Goal: Information Seeking & Learning: Learn about a topic

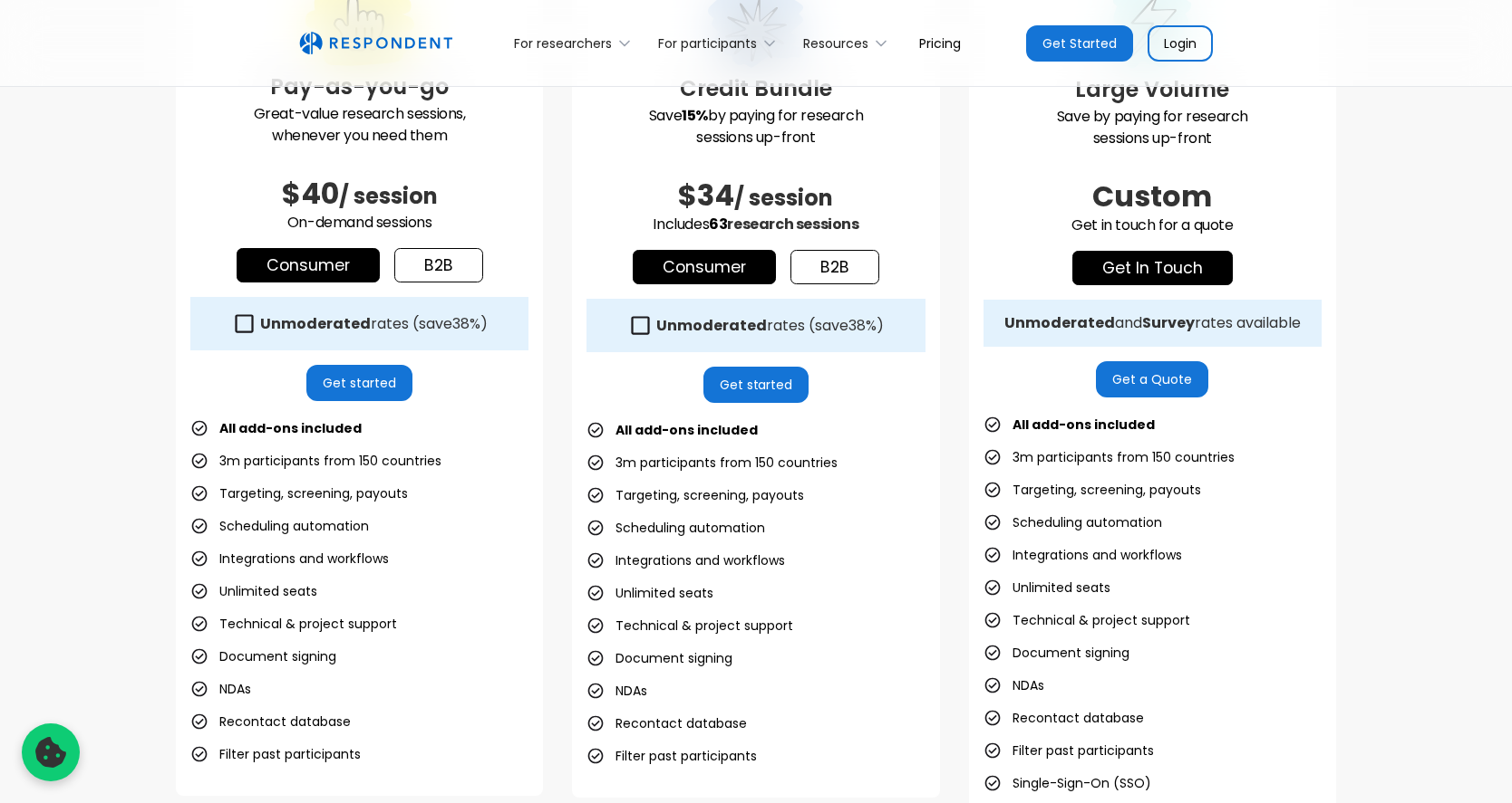
scroll to position [742, 0]
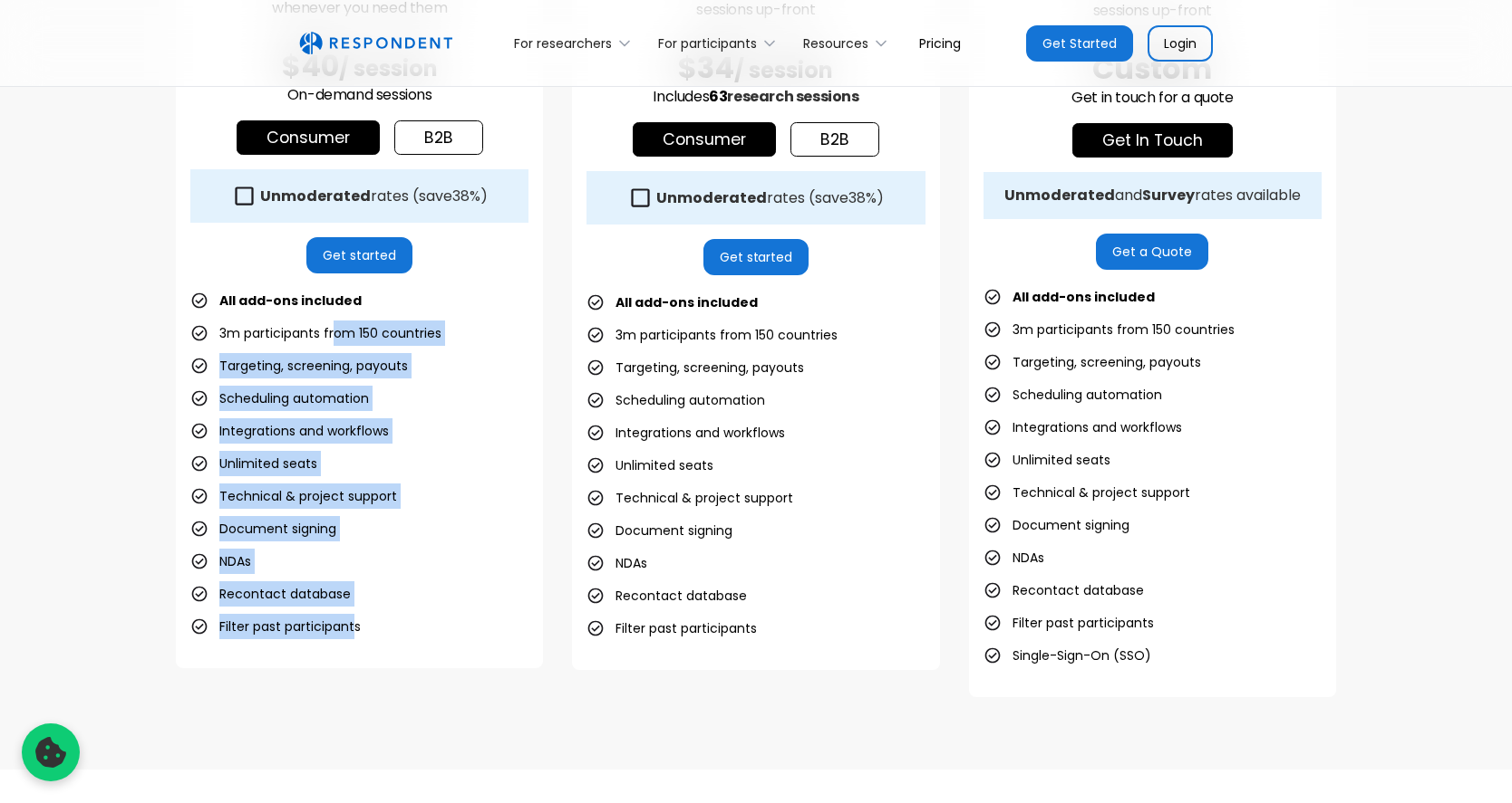
drag, startPoint x: 330, startPoint y: 322, endPoint x: 356, endPoint y: 615, distance: 294.2
click at [356, 615] on ul "All add-ons included 3m participants from 150 countries Targeting, screening, p…" at bounding box center [359, 463] width 338 height 351
click at [356, 615] on li "Filter past participants" at bounding box center [275, 627] width 170 height 26
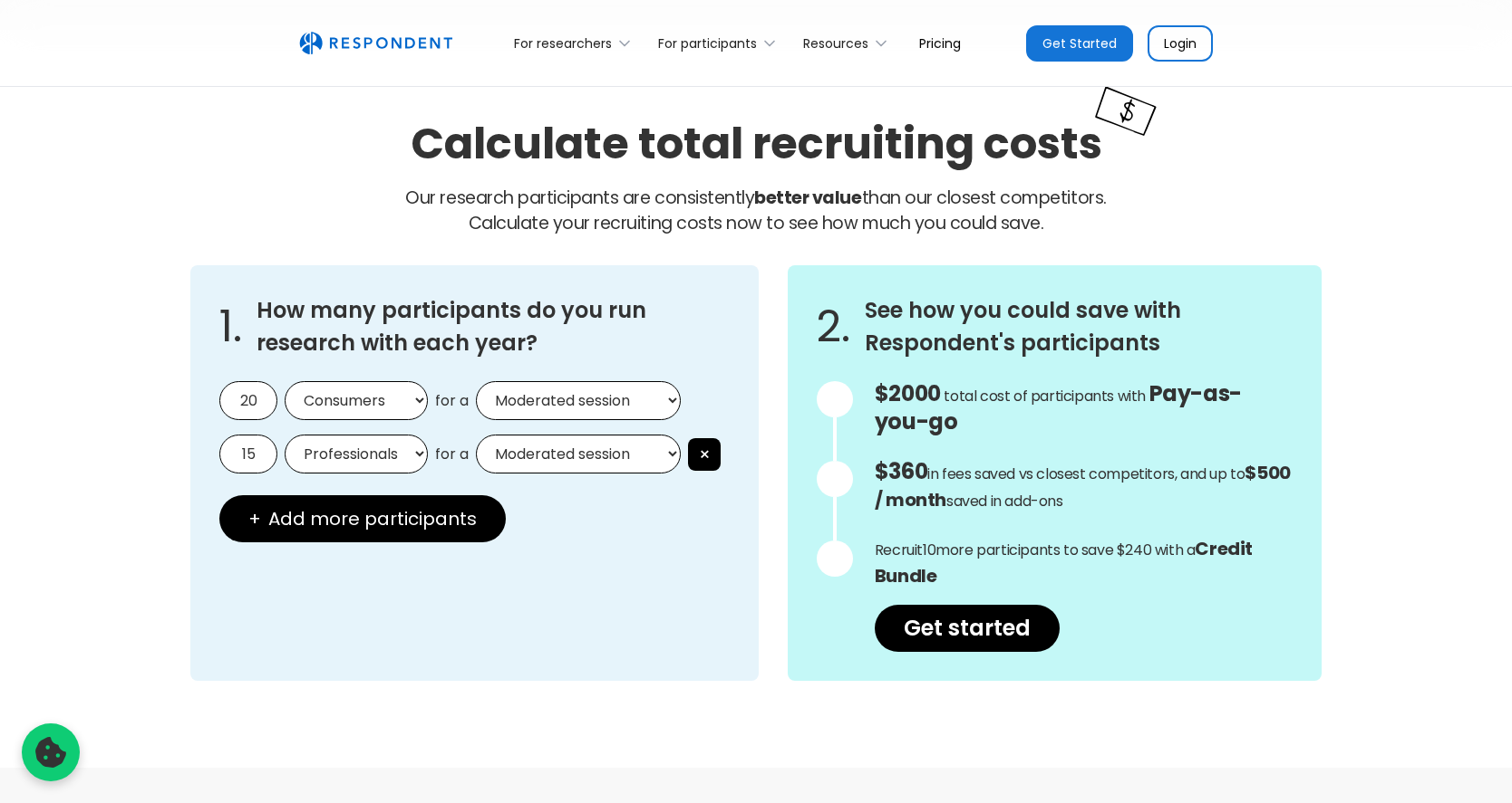
scroll to position [1483, 0]
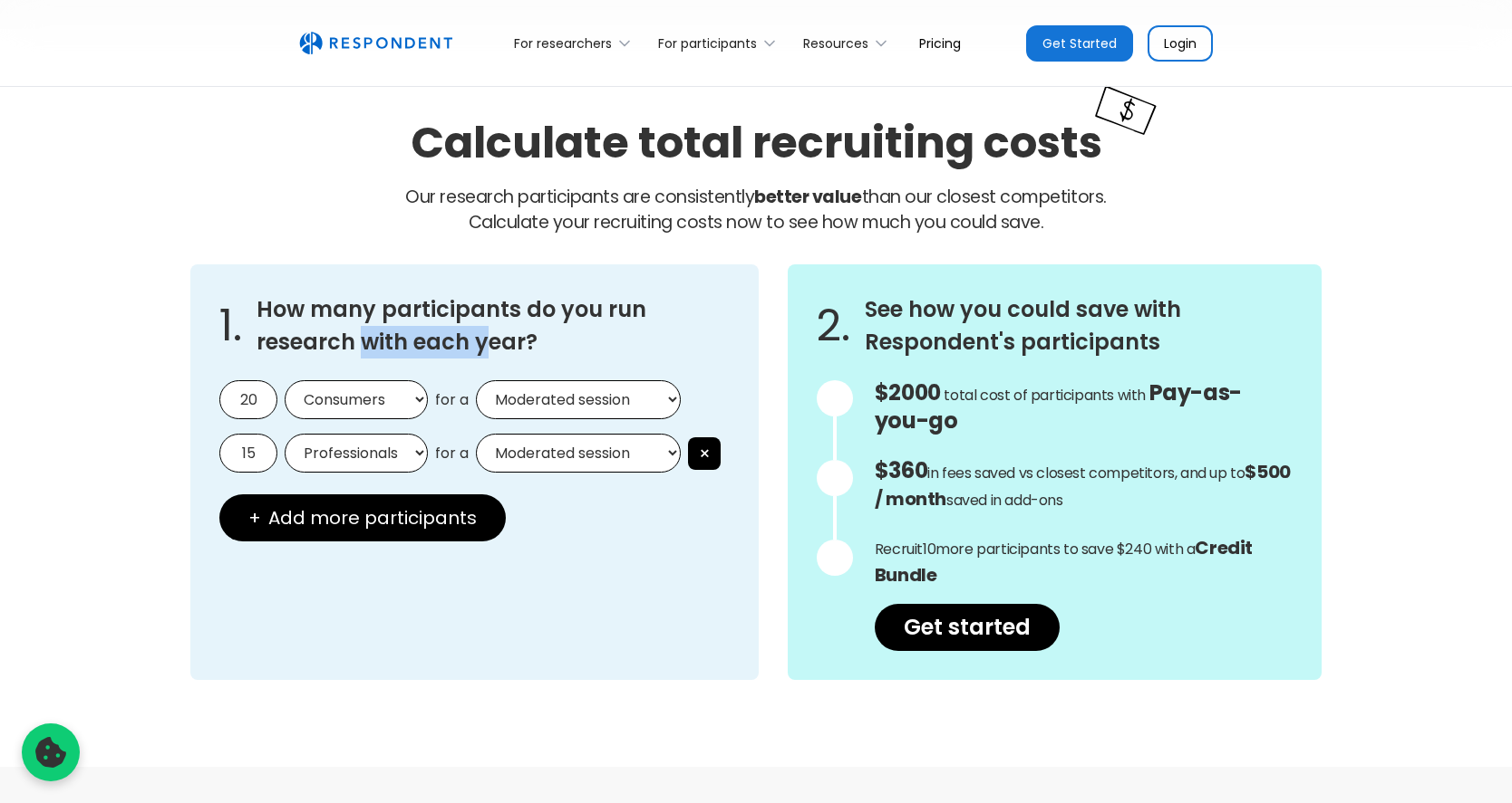
drag, startPoint x: 361, startPoint y: 327, endPoint x: 482, endPoint y: 341, distance: 121.8
click at [482, 341] on h3 "How many participants do you run research with each year?" at bounding box center [493, 326] width 473 height 65
click at [256, 404] on input "20" at bounding box center [248, 400] width 58 height 39
drag, startPoint x: 262, startPoint y: 402, endPoint x: 220, endPoint y: 399, distance: 42.1
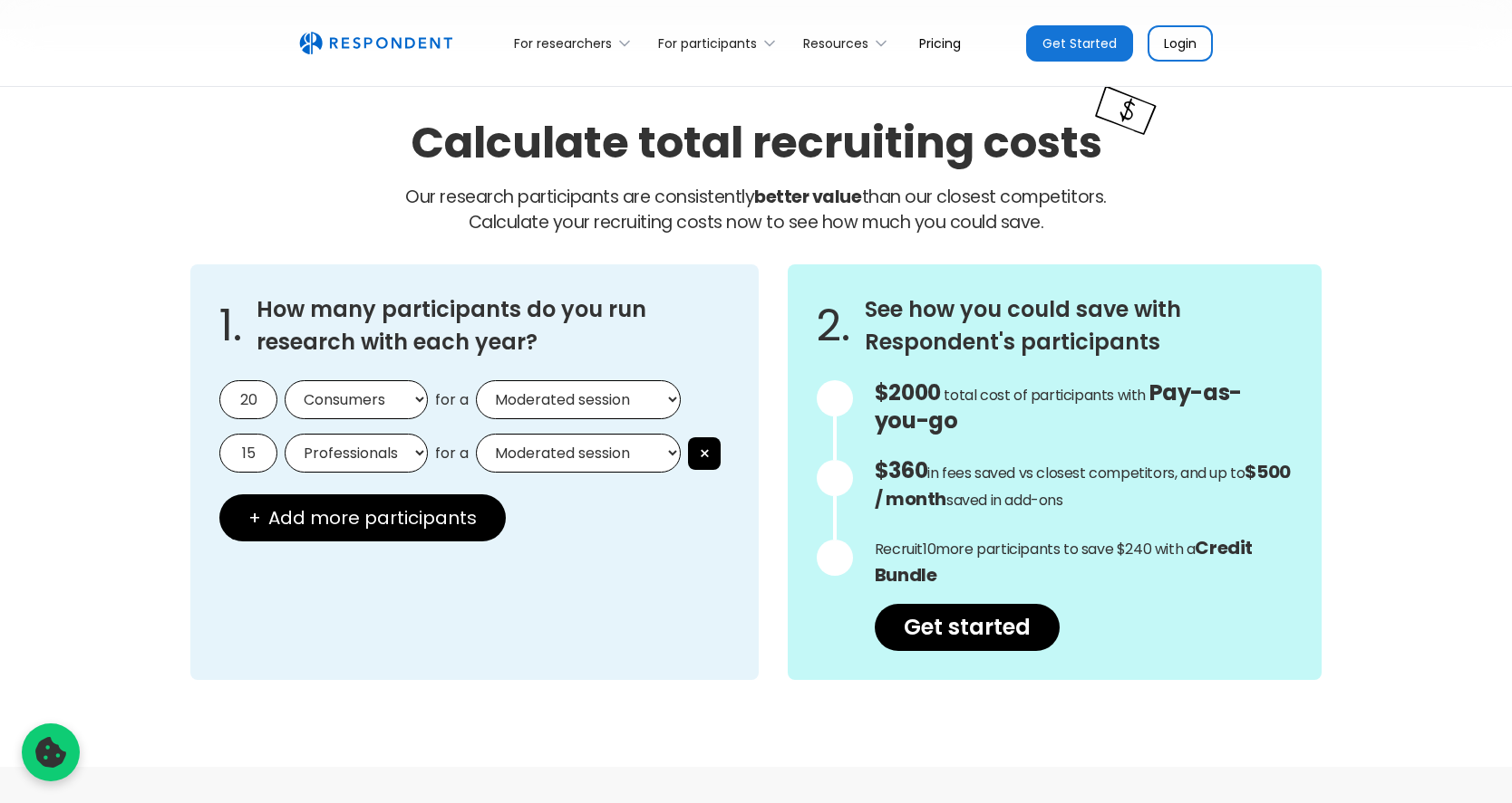
click at [220, 399] on input "20" at bounding box center [248, 400] width 58 height 39
type input "5"
click at [525, 401] on select "Moderated session Unmoderated session" at bounding box center [578, 400] width 205 height 39
click at [476, 381] on select "Moderated session Unmoderated session" at bounding box center [578, 400] width 205 height 39
drag, startPoint x: 265, startPoint y: 448, endPoint x: 216, endPoint y: 446, distance: 49.0
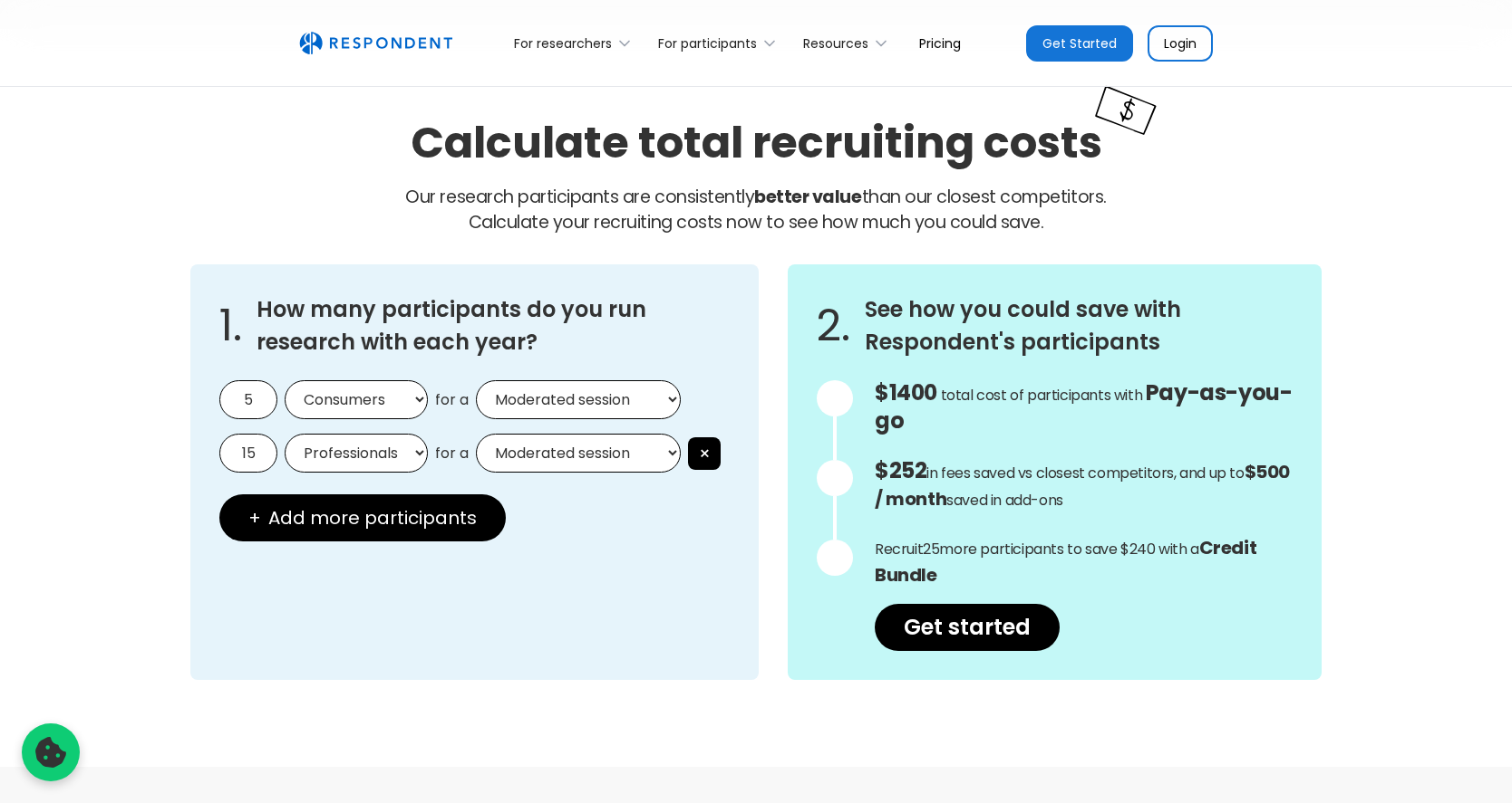
click at [216, 446] on div "1. How many participants do you run research with each year? 5 Consumers Profes…" at bounding box center [474, 472] width 568 height 415
type input "0"
click at [418, 601] on div "1. How many participants do you run research with each year? 5 Consumers Profes…" at bounding box center [474, 472] width 568 height 415
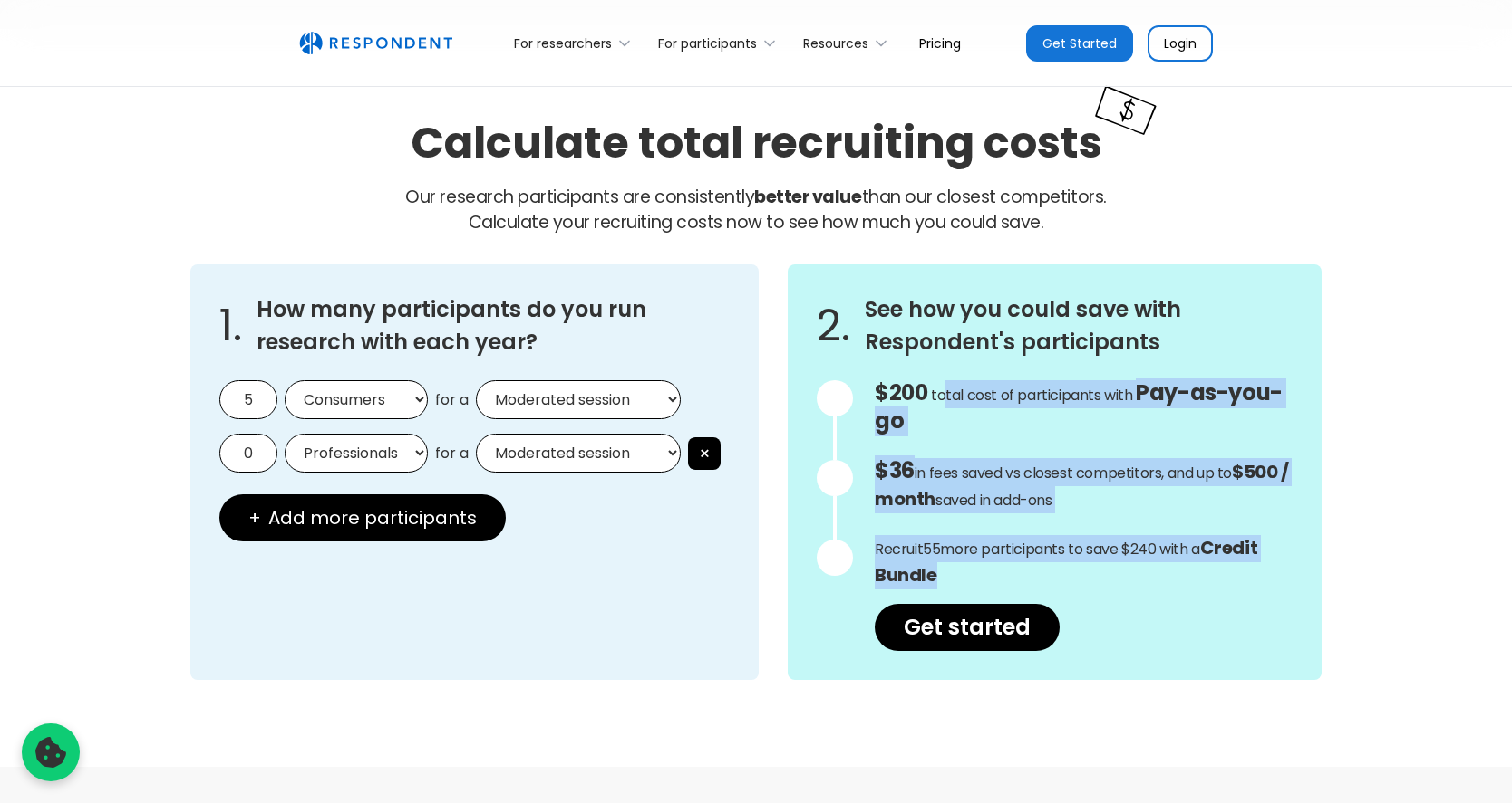
drag, startPoint x: 939, startPoint y: 387, endPoint x: 1030, endPoint y: 563, distance: 198.1
click at [1030, 563] on div "$200 Get in touch for the total cost of participants with Custom Pricing total …" at bounding box center [1084, 516] width 418 height 271
click at [1030, 563] on p "Recruit 55 more participants to save $240 with a Credit Bundle" at bounding box center [1084, 562] width 418 height 54
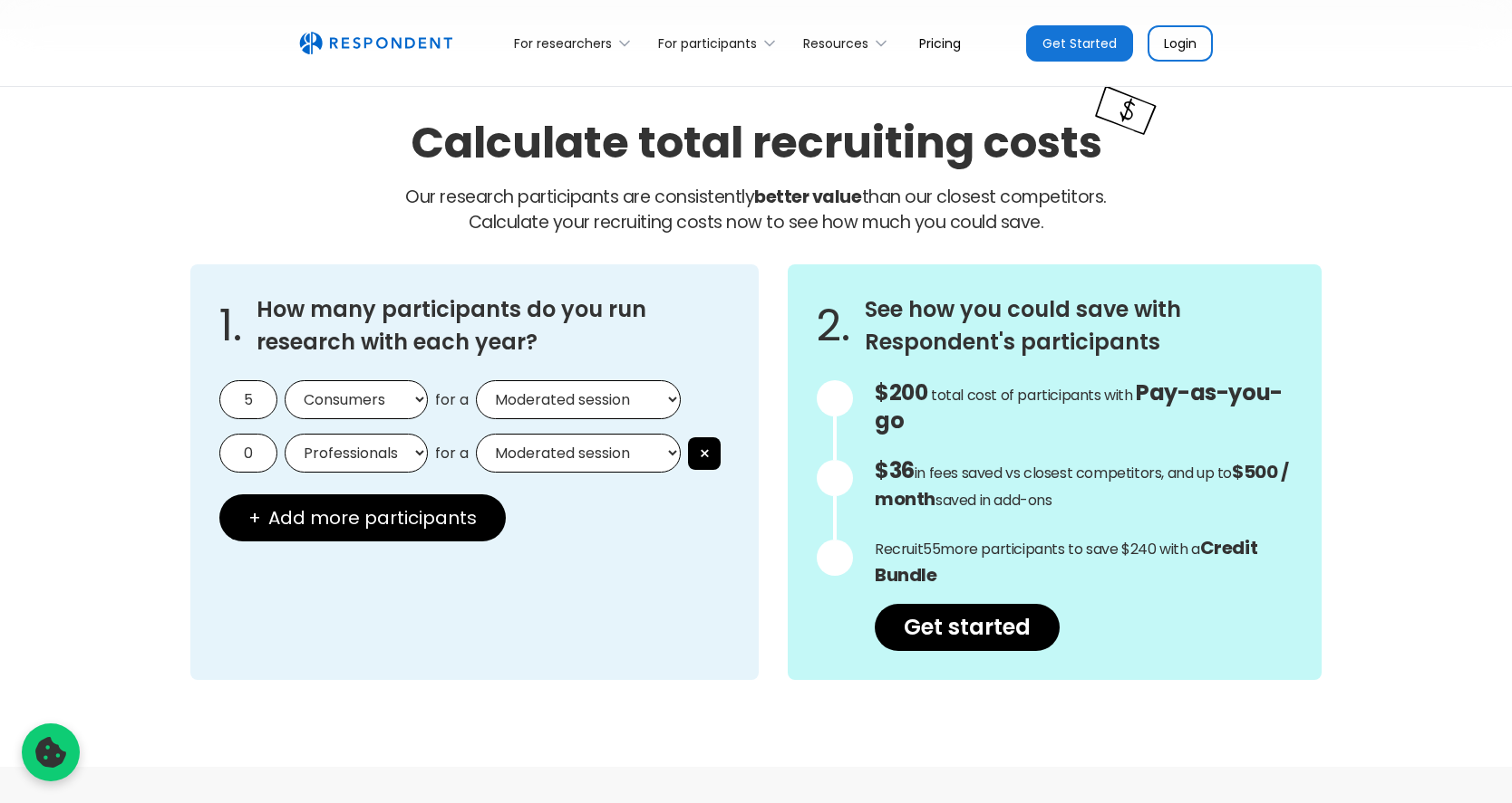
drag, startPoint x: 977, startPoint y: 474, endPoint x: 1094, endPoint y: 500, distance: 119.9
click at [1094, 500] on p "$36 in fees saved vs closest competitors, and up to $500 / month saved in add-o…" at bounding box center [1084, 486] width 418 height 55
drag, startPoint x: 1094, startPoint y: 509, endPoint x: 1009, endPoint y: 405, distance: 134.3
click at [1009, 405] on div "$200 Get in touch for the total cost of participants with Custom Pricing total …" at bounding box center [1084, 516] width 418 height 271
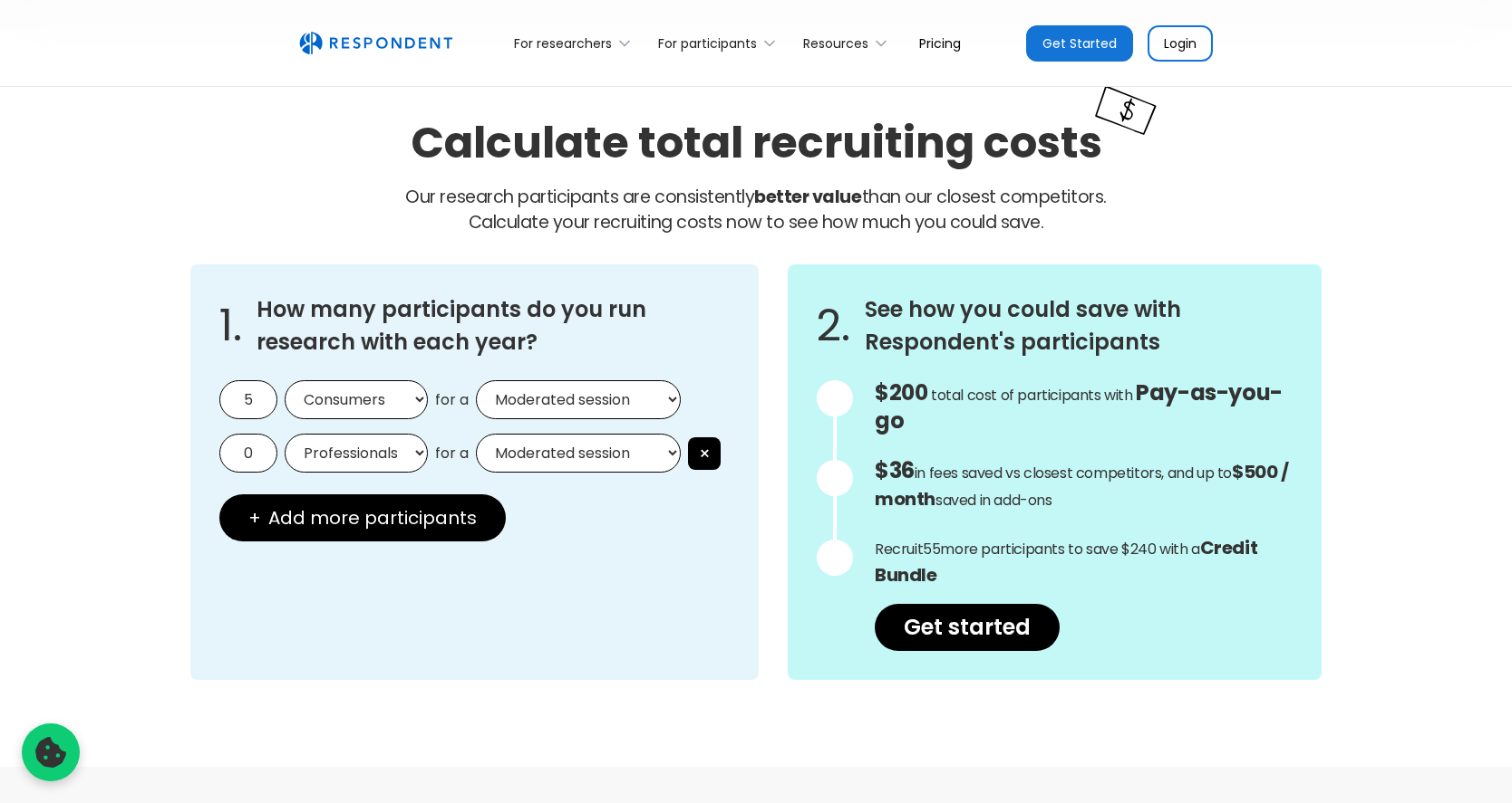
click at [1009, 405] on p "$200 Get in touch for the total cost of participants with Custom Pricing total …" at bounding box center [1084, 408] width 418 height 56
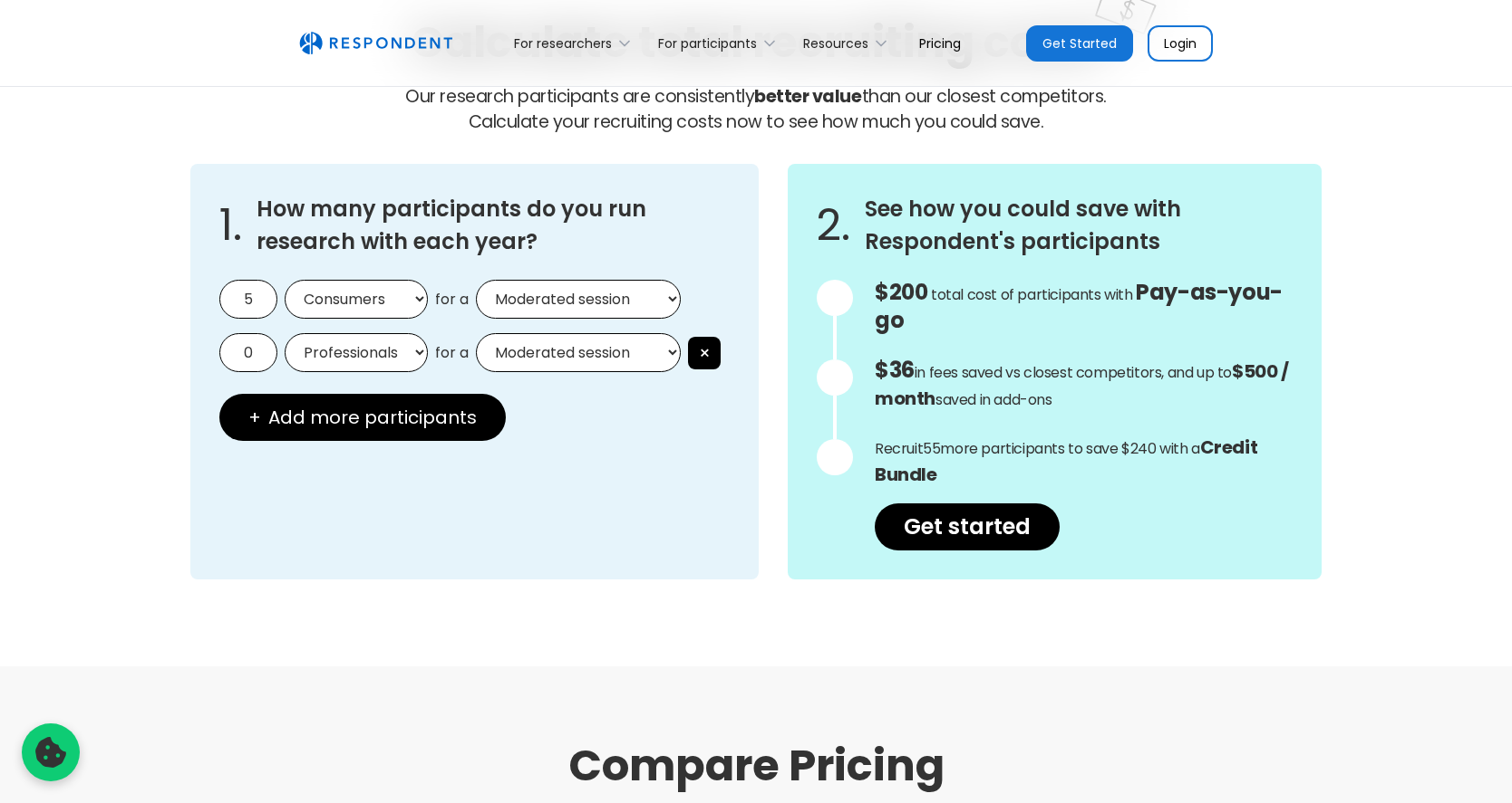
scroll to position [1569, 0]
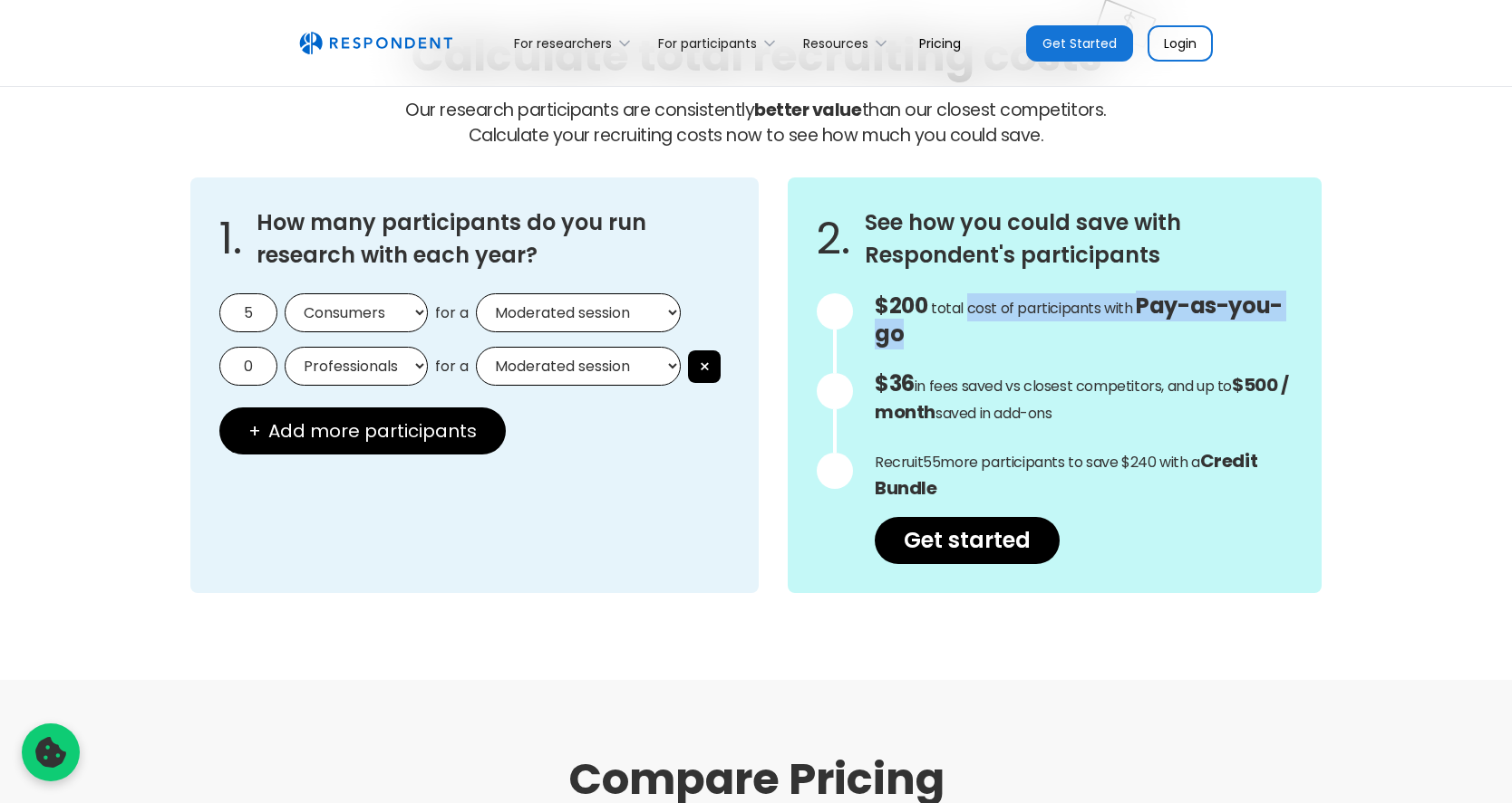
drag, startPoint x: 963, startPoint y: 299, endPoint x: 1001, endPoint y: 335, distance: 52.3
click at [1001, 335] on p "$200 Get in touch for the total cost of participants with Custom Pricing total …" at bounding box center [1084, 321] width 418 height 56
drag, startPoint x: 941, startPoint y: 385, endPoint x: 1060, endPoint y: 415, distance: 122.7
click at [1060, 415] on p "$36 in fees saved vs closest competitors, and up to $500 / month saved in add-o…" at bounding box center [1084, 400] width 418 height 55
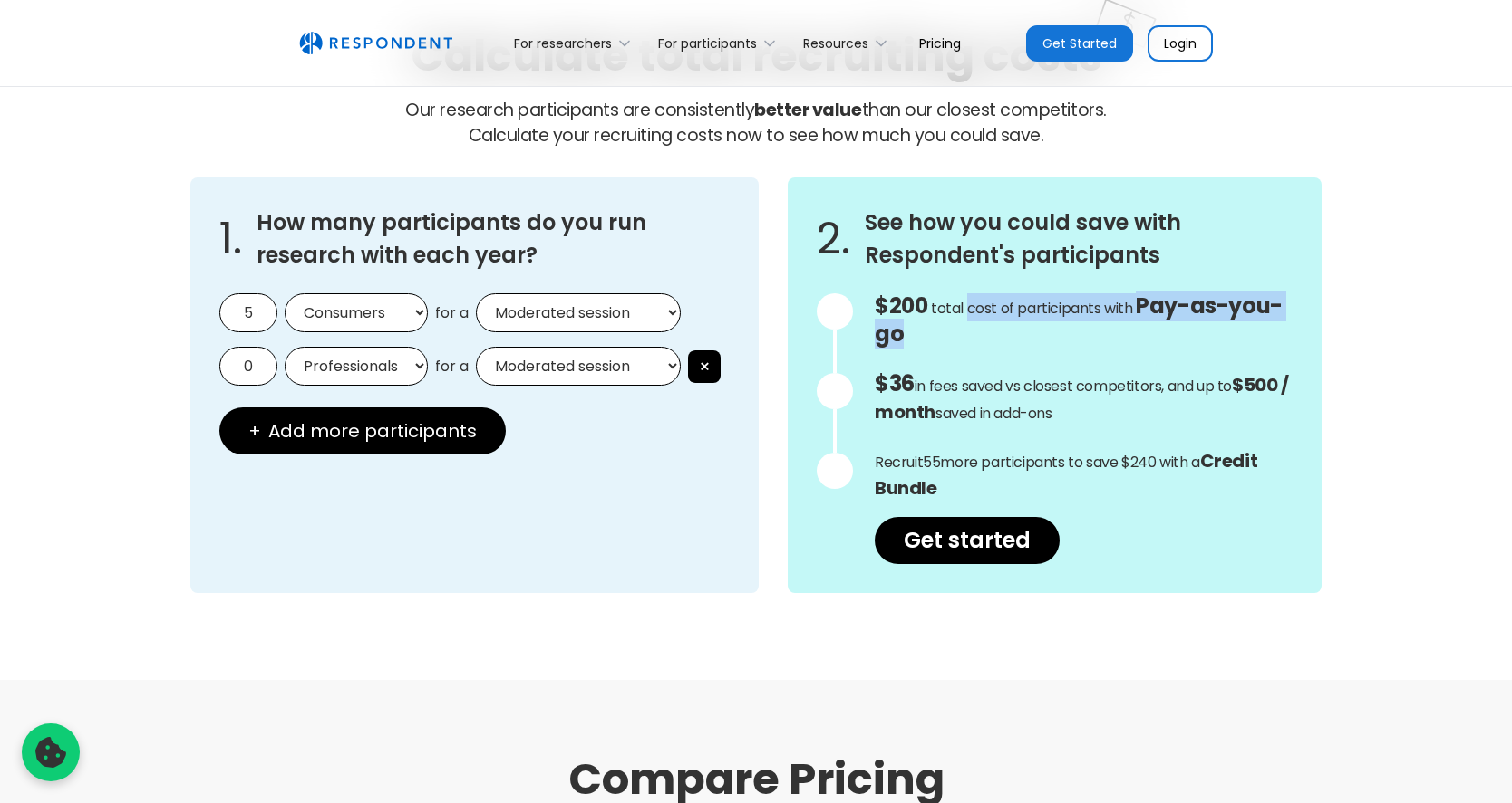
click at [1060, 415] on p "$36 in fees saved vs closest competitors, and up to $500 / month saved in add-o…" at bounding box center [1084, 400] width 418 height 55
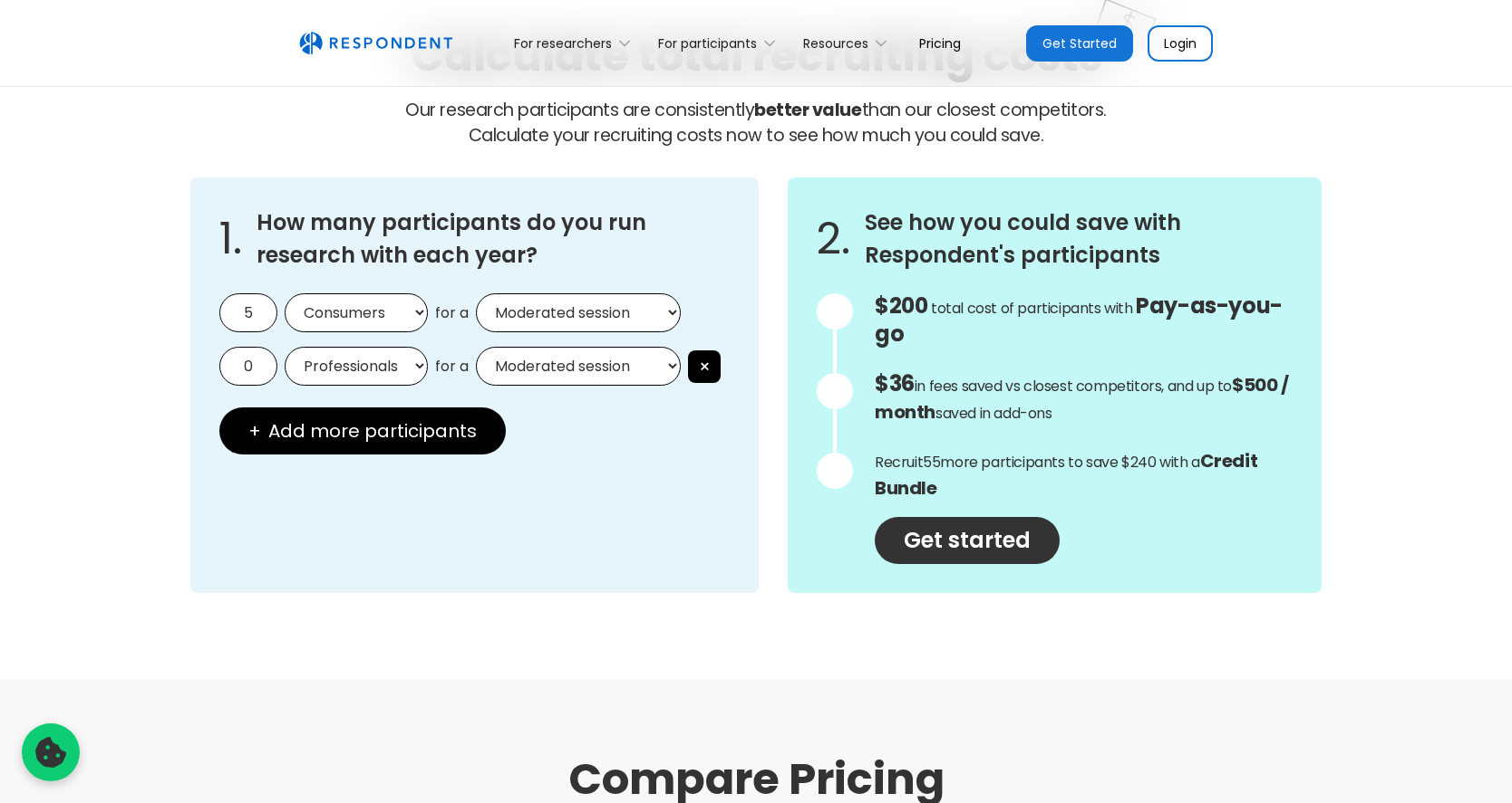
click at [962, 545] on link "Get started" at bounding box center [967, 541] width 185 height 47
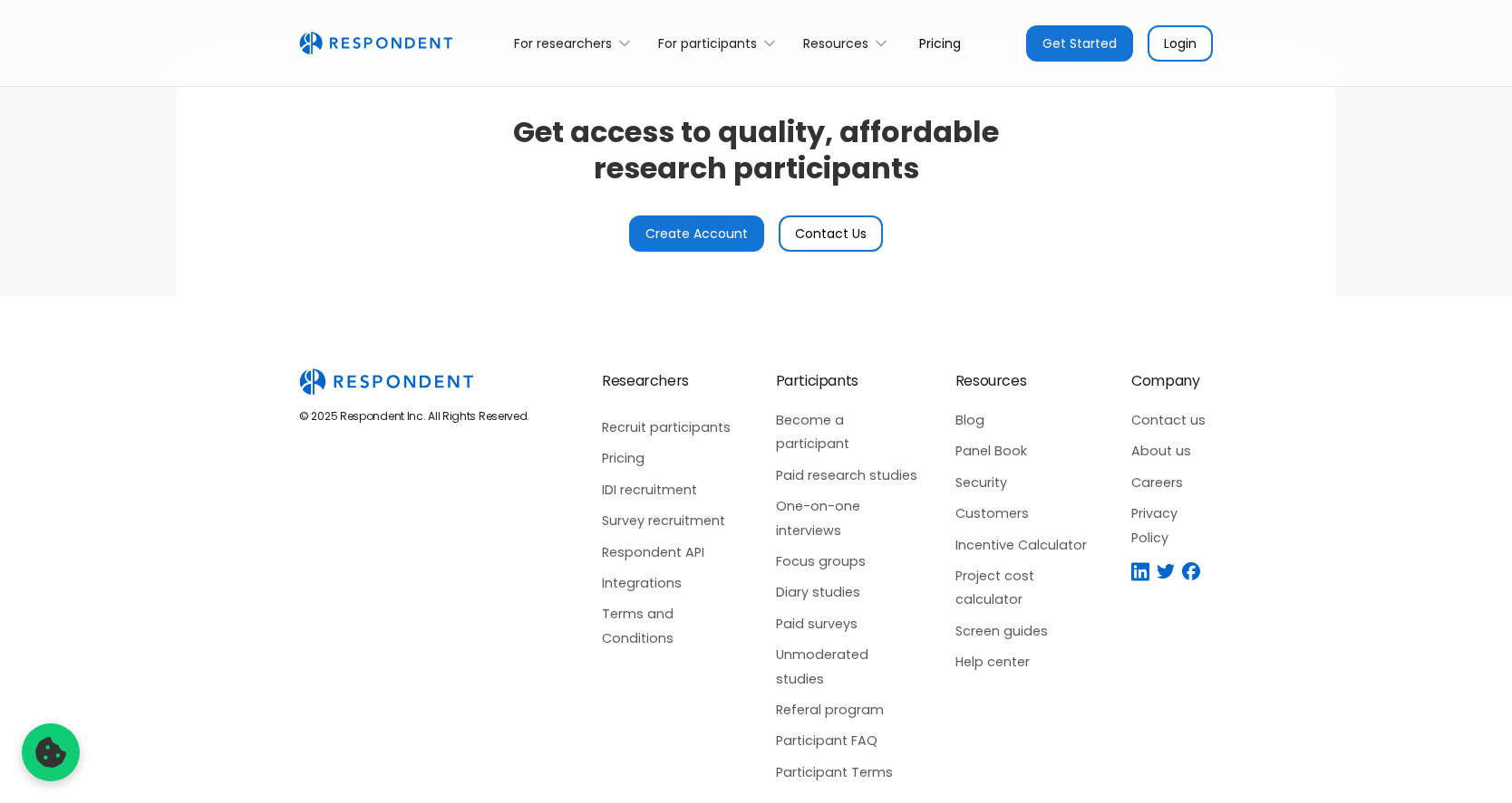
scroll to position [4353, 0]
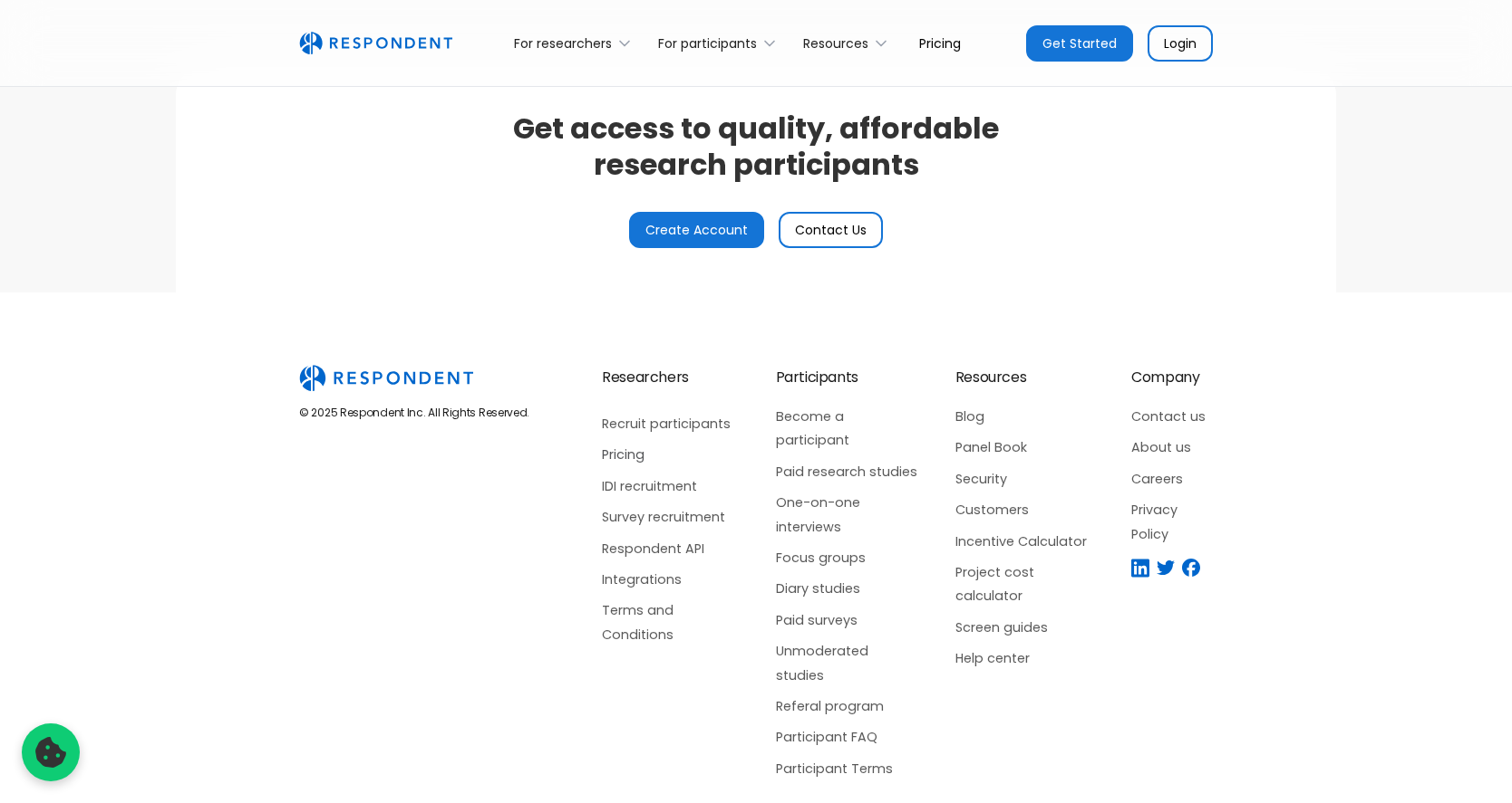
click at [614, 455] on link "Pricing" at bounding box center [670, 455] width 138 height 24
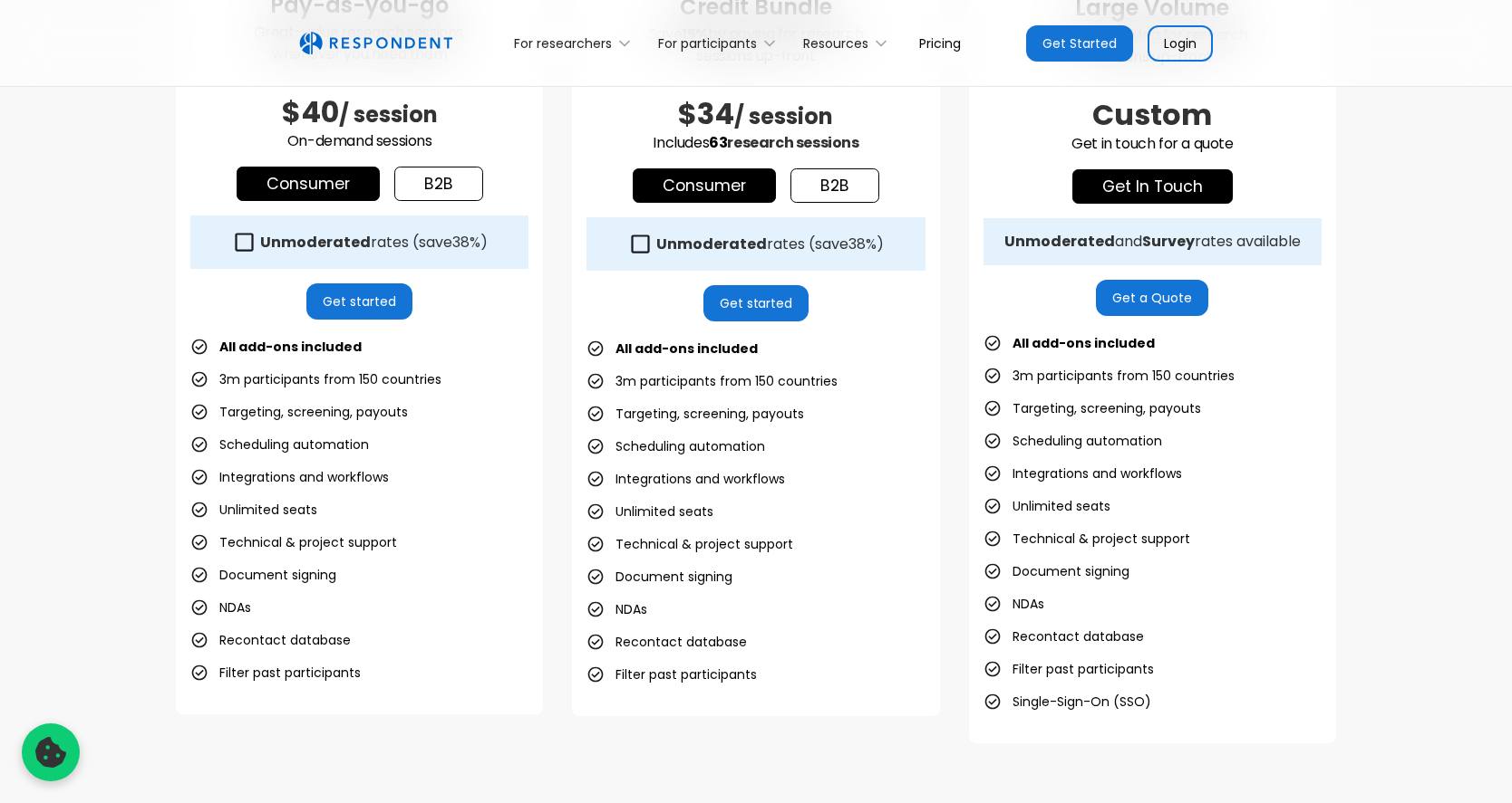
scroll to position [704, 0]
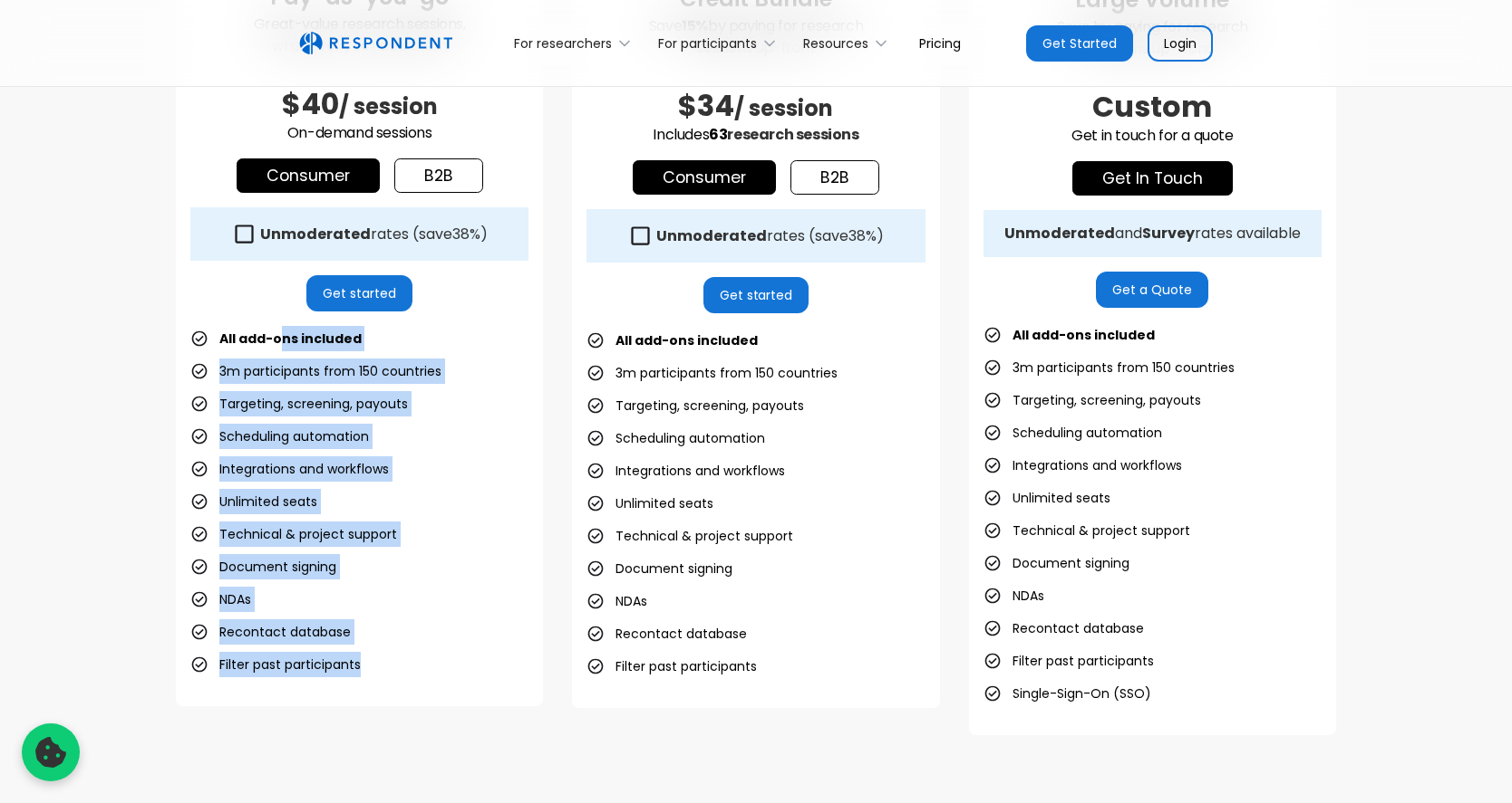
drag, startPoint x: 280, startPoint y: 340, endPoint x: 340, endPoint y: 685, distance: 350.2
click at [340, 685] on div "Pay-as-you-go Great-value research sessions, whenever you need them $40 / sessi…" at bounding box center [359, 287] width 367 height 838
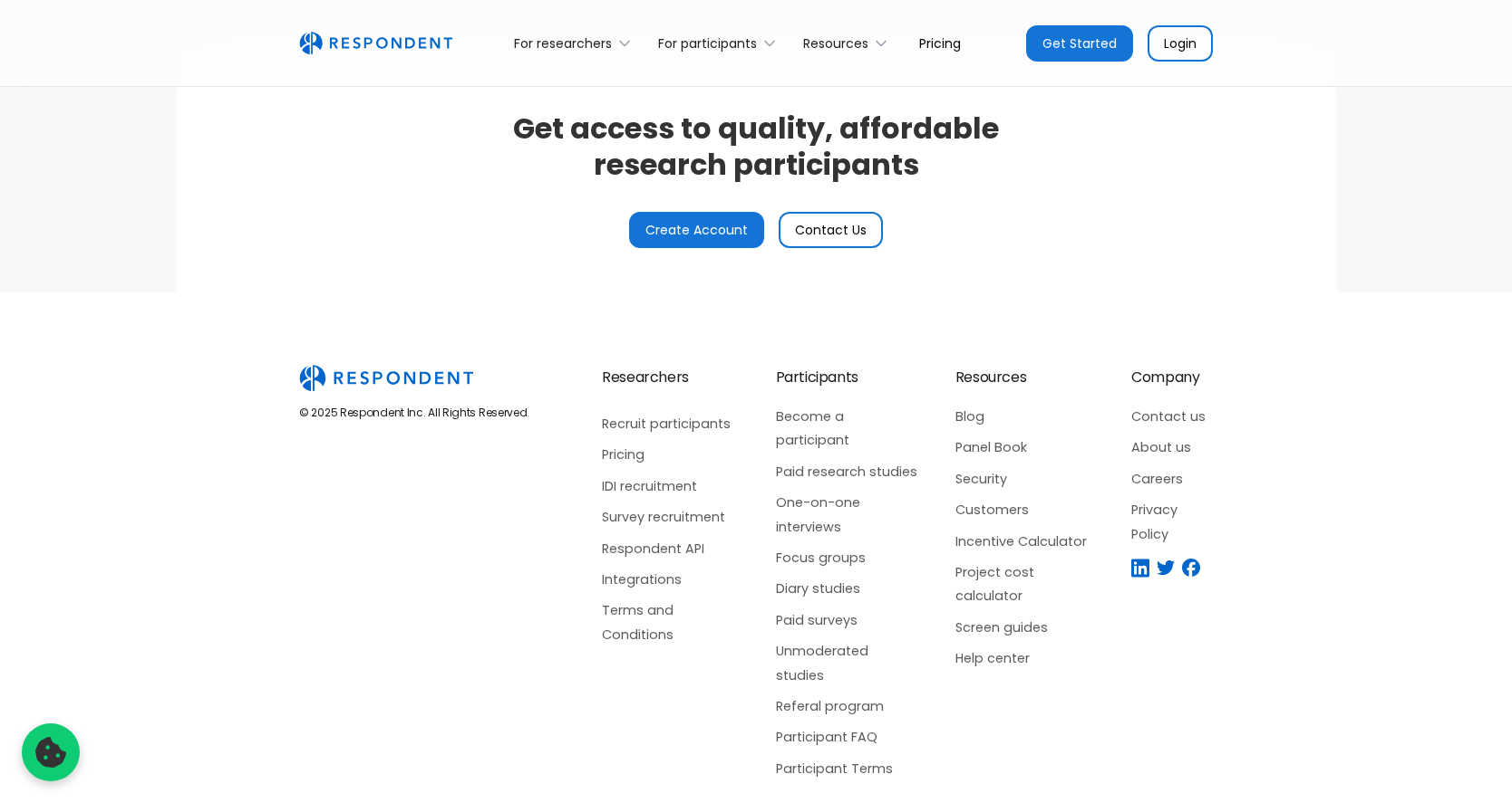
scroll to position [4353, 0]
click at [835, 726] on link "Participant FAQ" at bounding box center [847, 738] width 143 height 24
click at [655, 577] on link "Integrations" at bounding box center [670, 580] width 138 height 24
